Goal: Complete application form

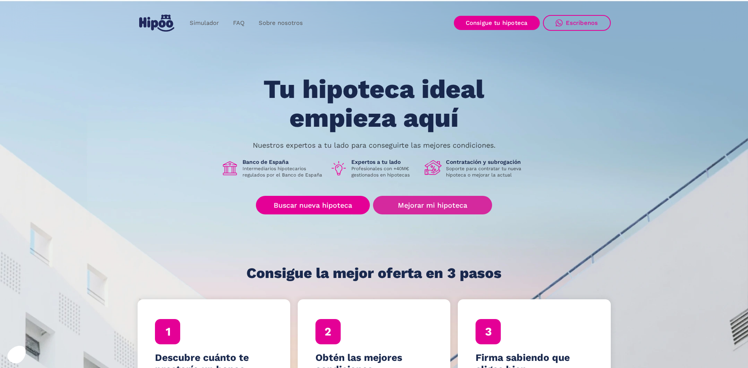
click at [444, 211] on link "Mejorar mi hipoteca" at bounding box center [432, 205] width 119 height 19
